Goal: Ask a question

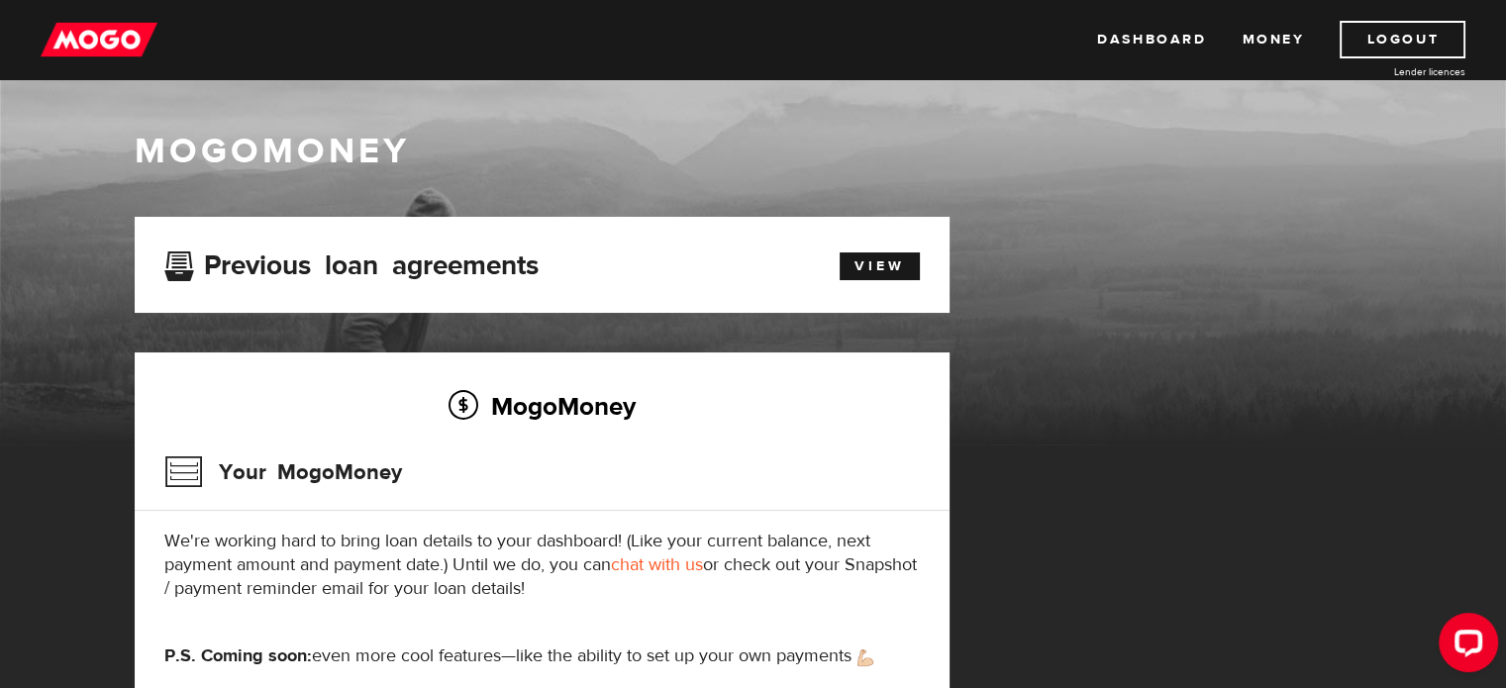
click at [762, 435] on div "MogoMoney Your MogoMoney We're working hard to bring loan details to your dashb…" at bounding box center [542, 535] width 815 height 365
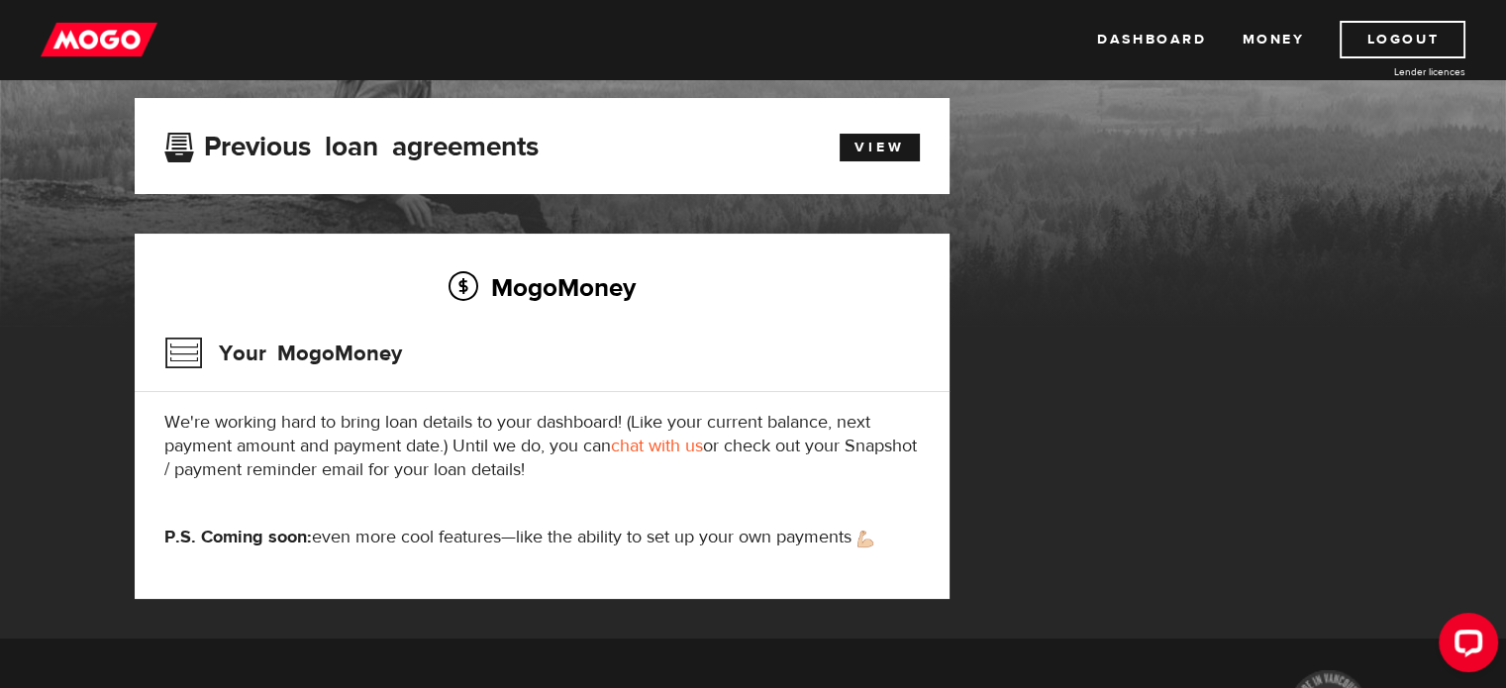
scroll to position [79, 0]
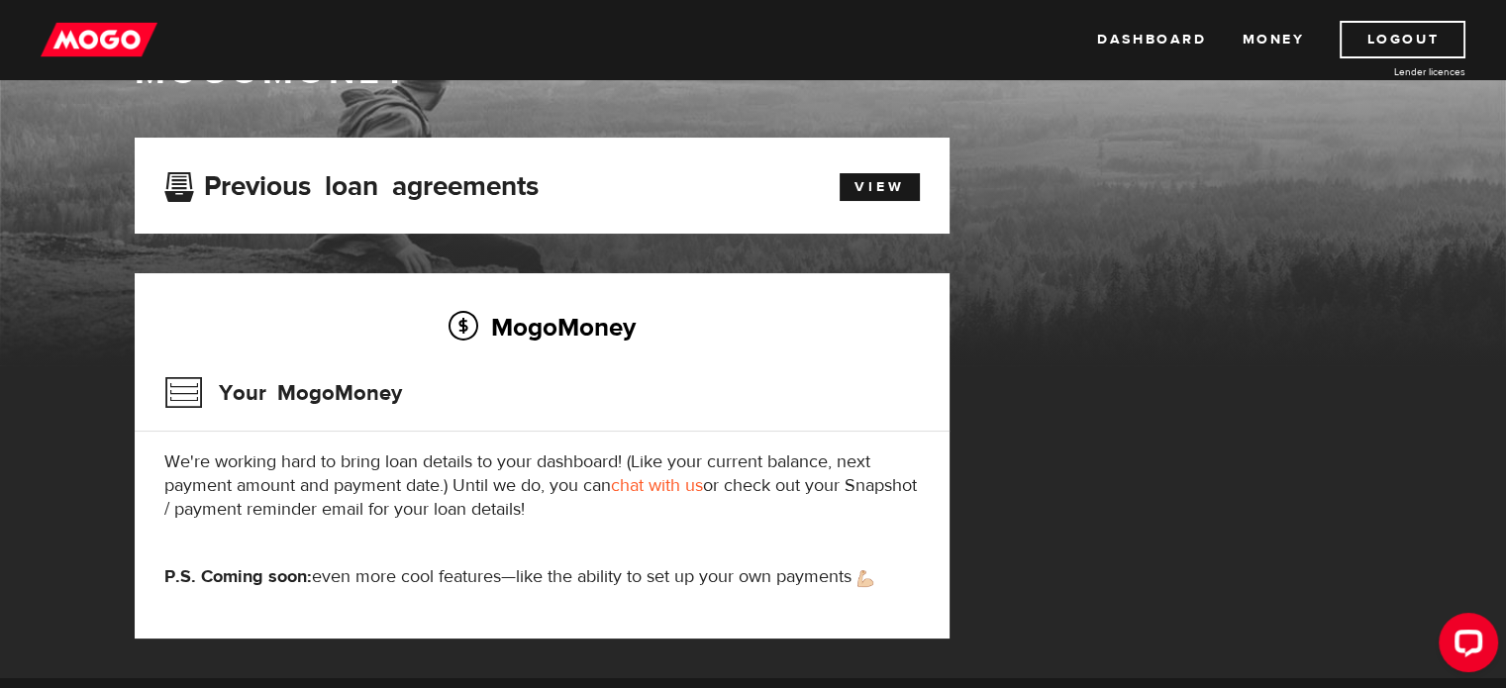
click at [692, 489] on link "chat with us" at bounding box center [657, 485] width 92 height 23
click at [1472, 642] on icon "Open LiveChat chat widget" at bounding box center [1469, 642] width 19 height 13
click at [1465, 659] on button "Open LiveChat chat widget" at bounding box center [1468, 642] width 59 height 59
